Goal: Information Seeking & Learning: Check status

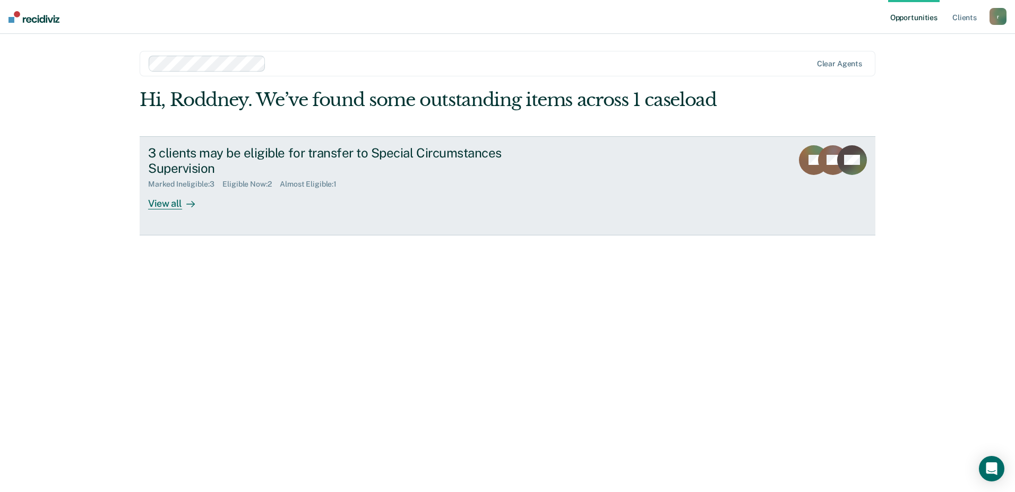
click at [185, 182] on div "Marked Ineligible : 3" at bounding box center [185, 184] width 74 height 9
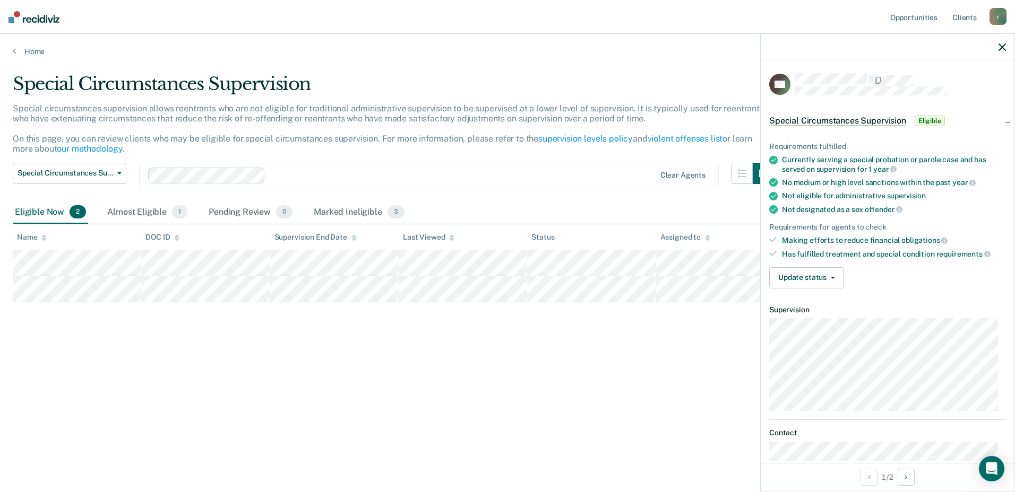
click at [1000, 19] on div "r" at bounding box center [997, 16] width 17 height 17
